Goal: Task Accomplishment & Management: Use online tool/utility

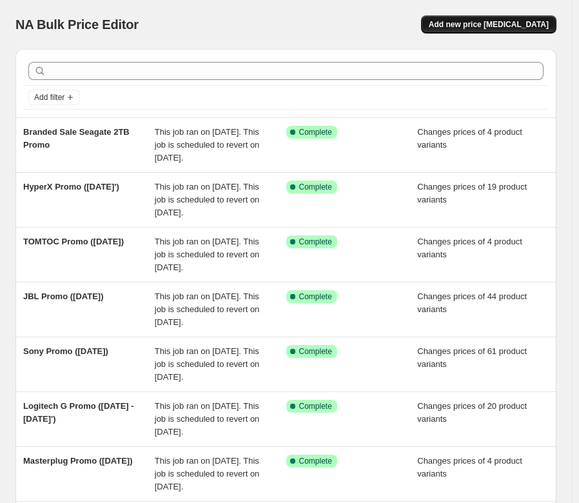
click at [501, 28] on span "Add new price [MEDICAL_DATA]" at bounding box center [488, 24] width 120 height 10
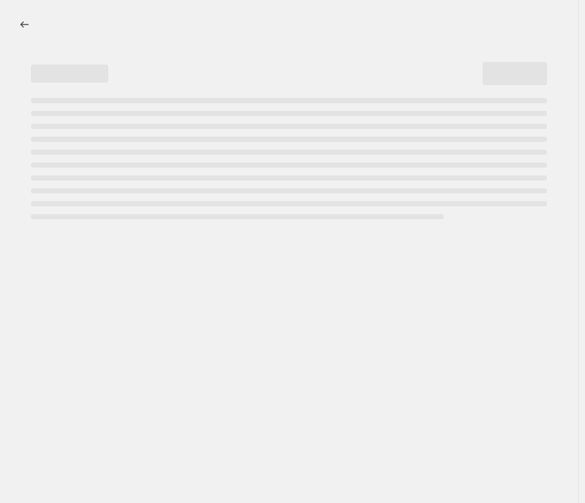
select select "percentage"
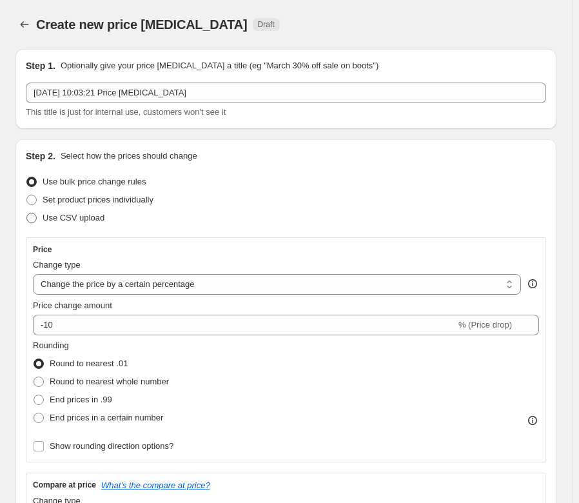
click at [76, 221] on span "Use CSV upload" at bounding box center [74, 218] width 62 height 10
click at [27, 213] on input "Use CSV upload" at bounding box center [26, 213] width 1 height 1
radio input "true"
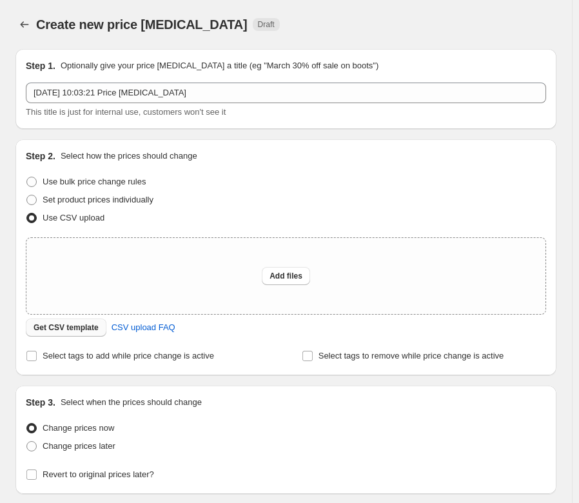
click at [81, 329] on span "Get CSV template" at bounding box center [66, 327] width 65 height 10
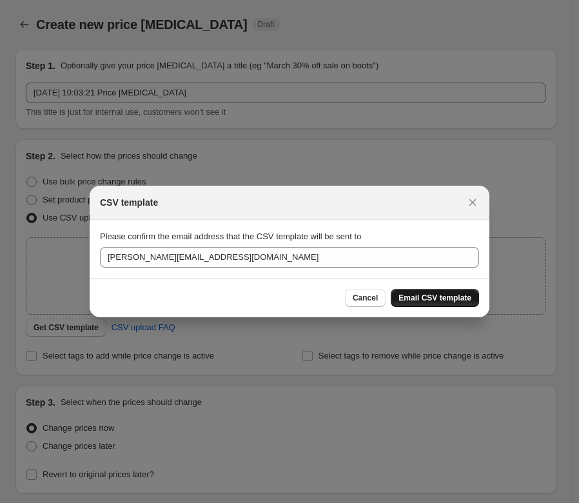
click at [437, 300] on span "Email CSV template" at bounding box center [434, 298] width 73 height 10
